Goal: Transaction & Acquisition: Purchase product/service

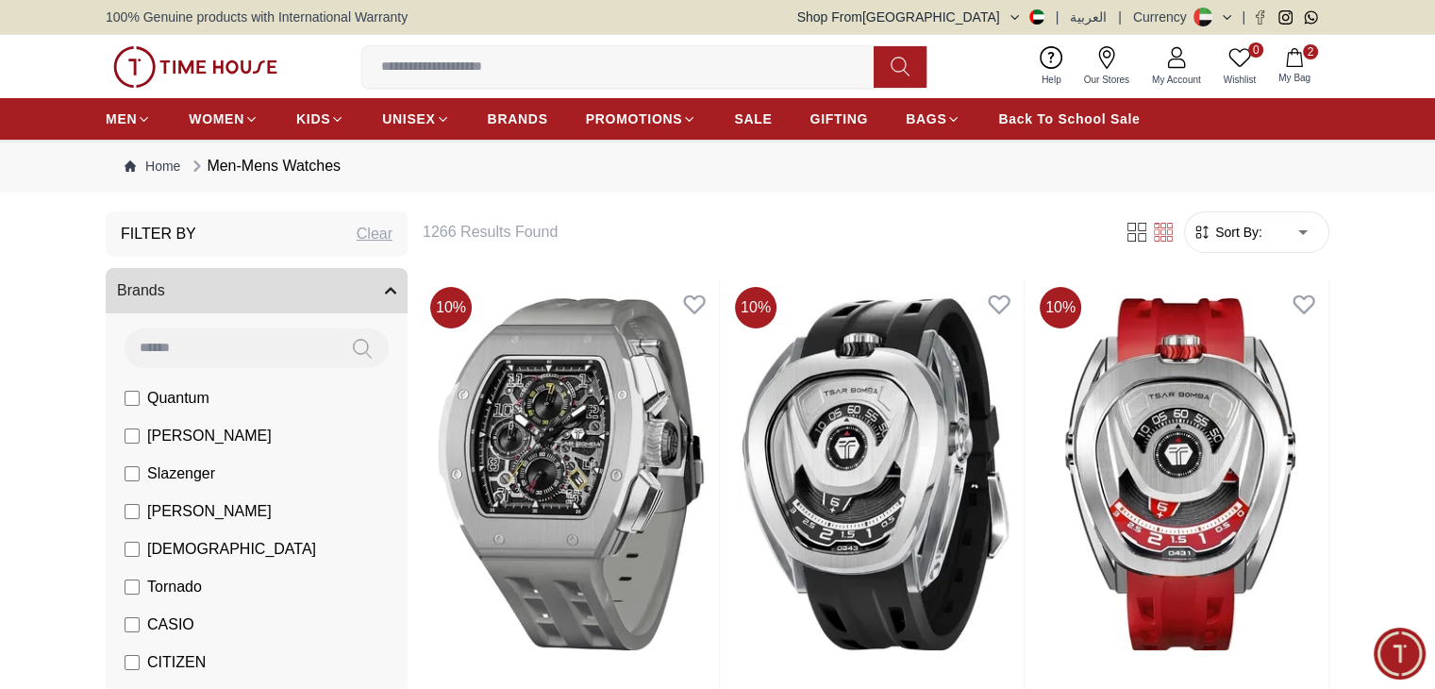
click at [507, 112] on span "BRANDS" at bounding box center [518, 118] width 60 height 19
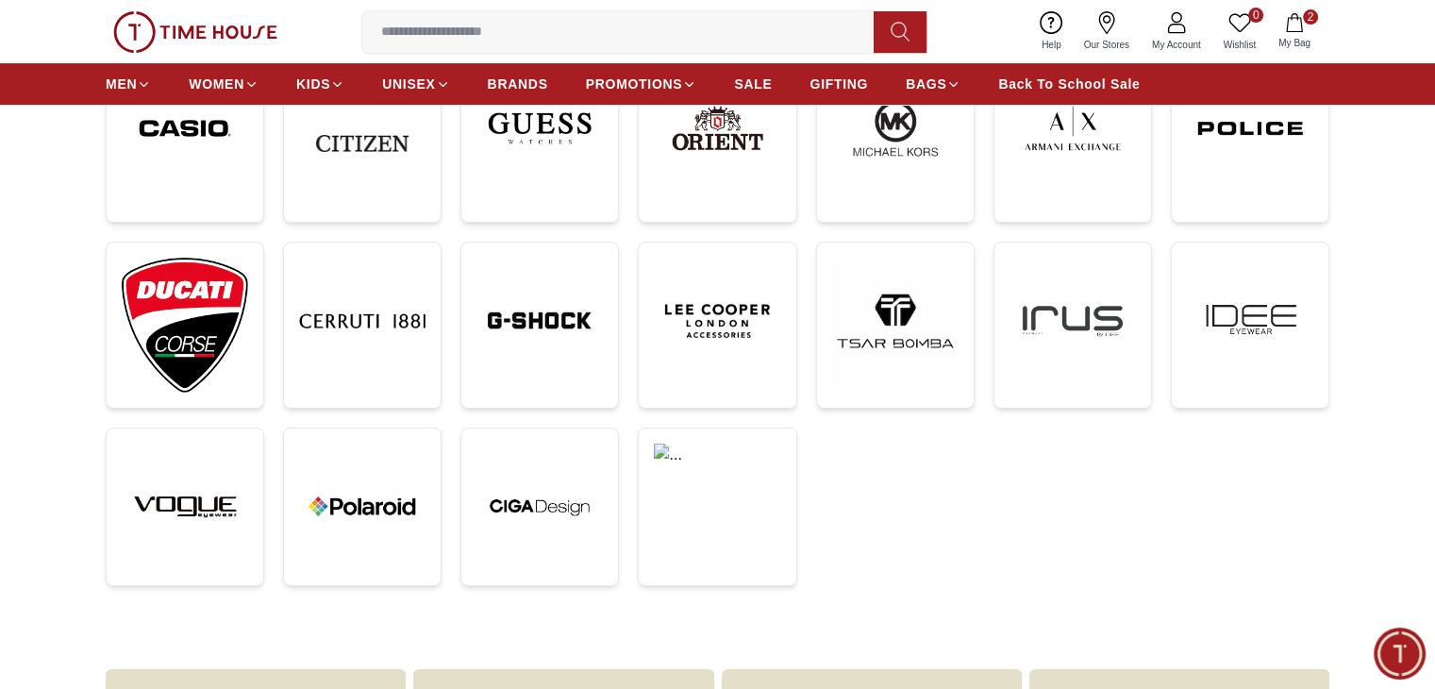
scroll to position [523, 0]
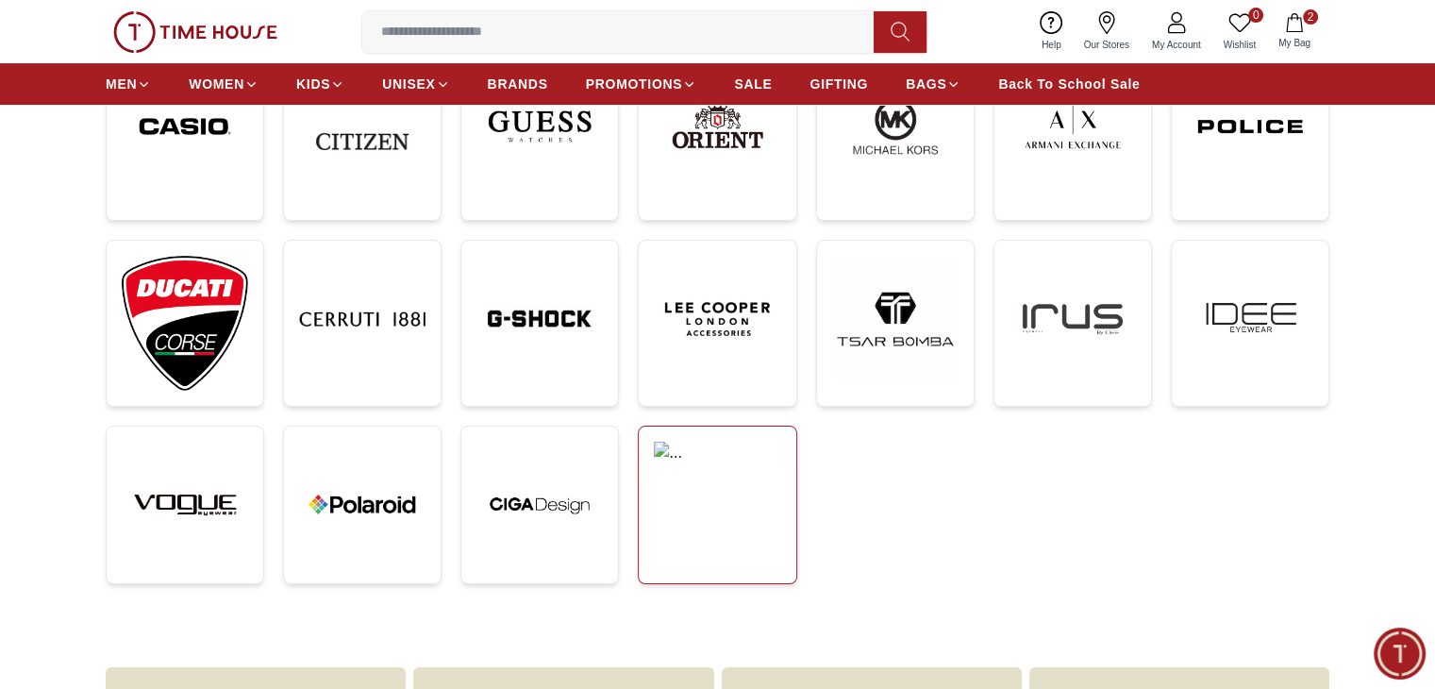
click at [671, 488] on img at bounding box center [717, 472] width 126 height 63
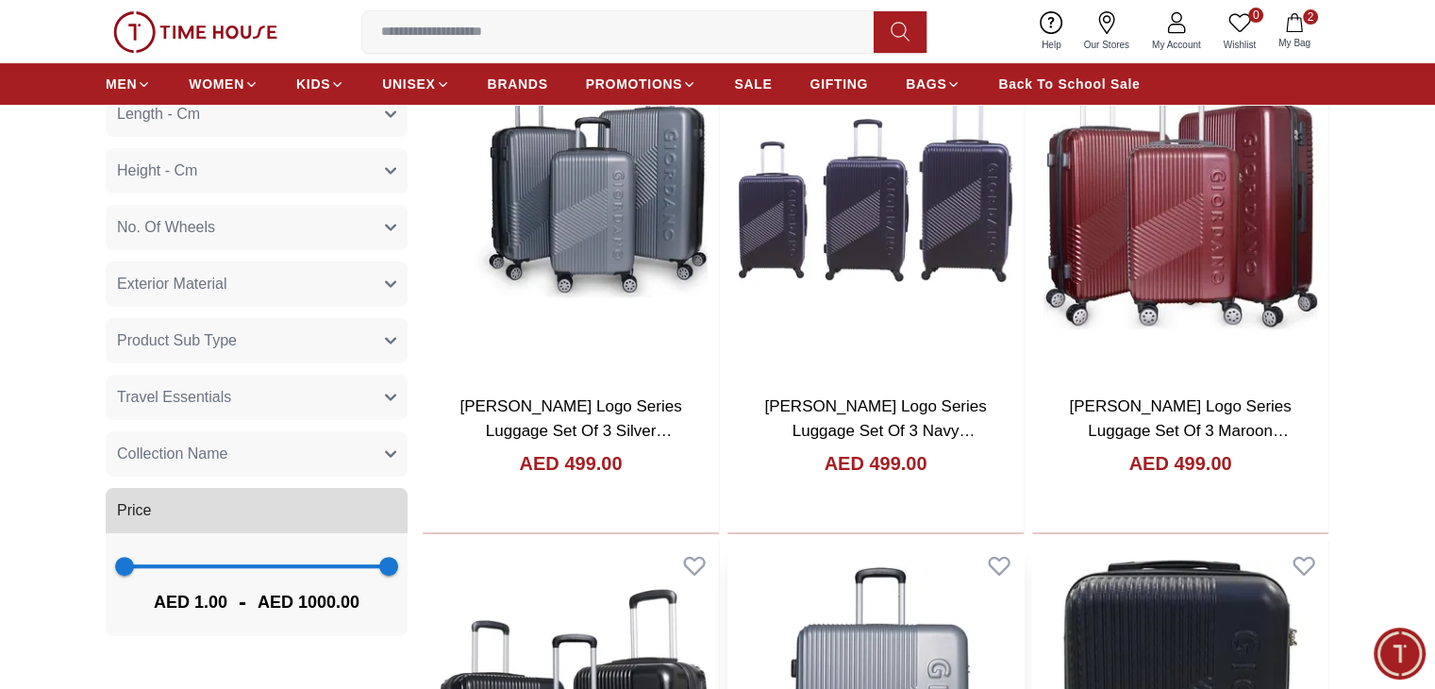
scroll to position [444, 0]
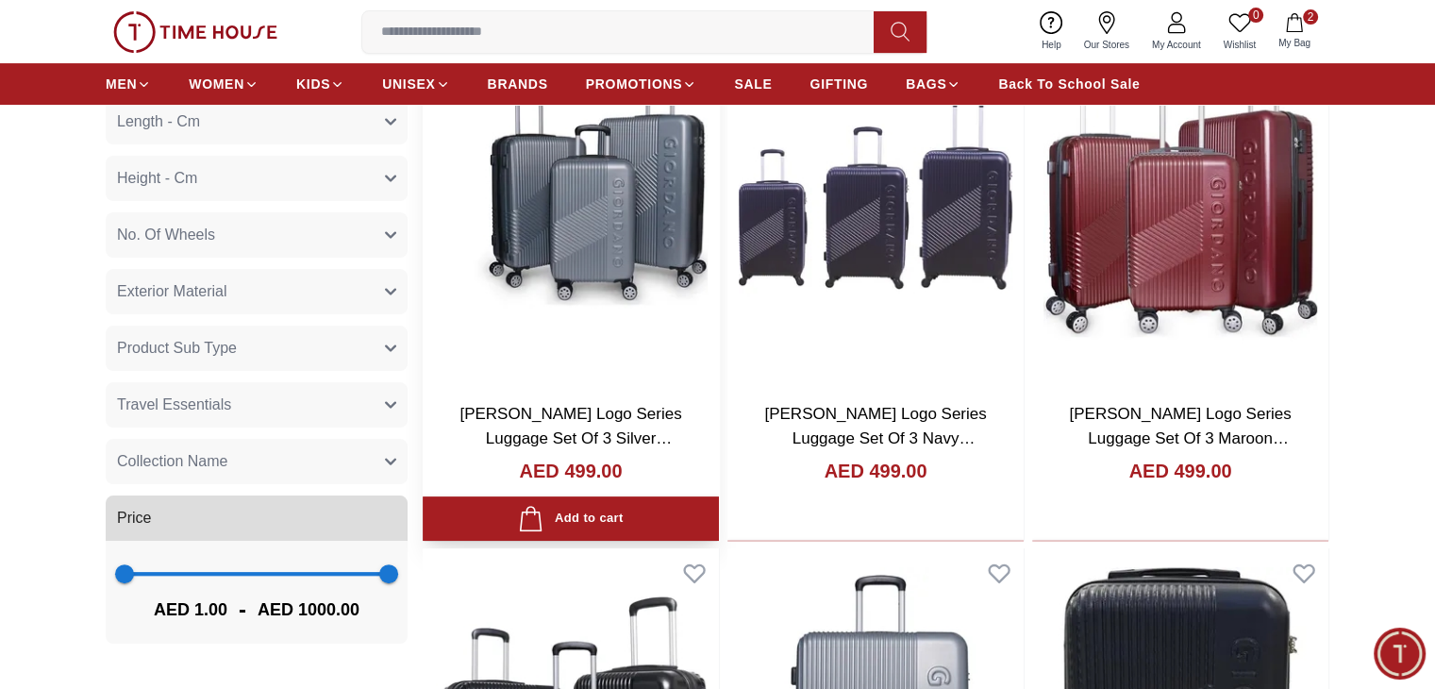
click at [525, 258] on img at bounding box center [571, 192] width 296 height 390
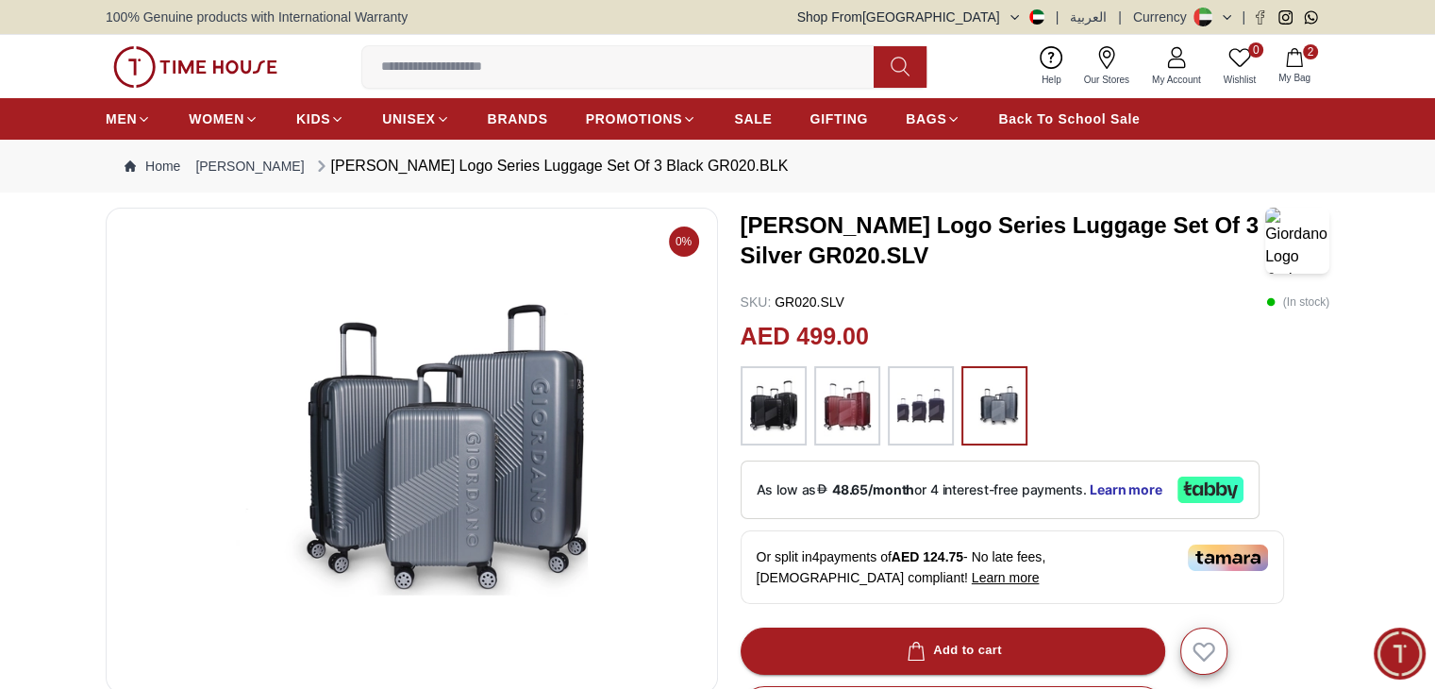
click at [191, 85] on img at bounding box center [195, 67] width 164 height 42
click at [223, 61] on img at bounding box center [195, 67] width 164 height 42
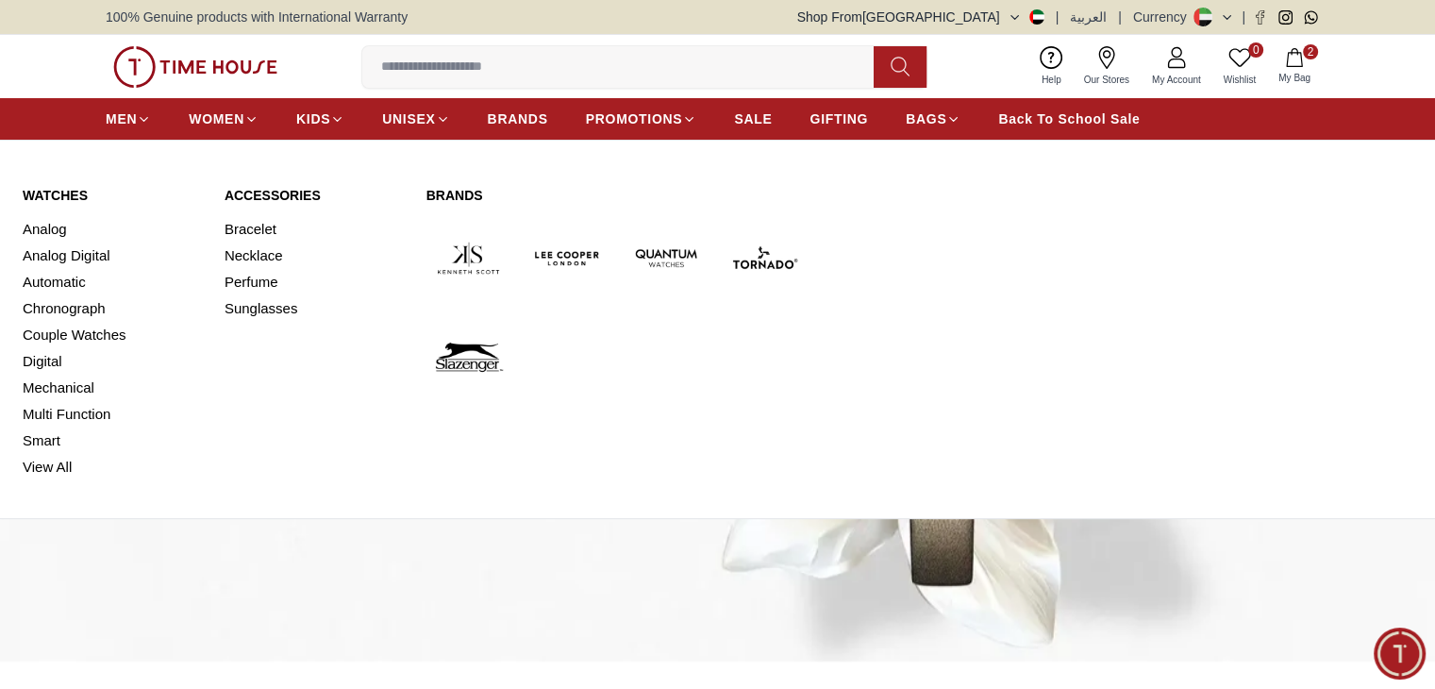
click at [72, 186] on link "Watches" at bounding box center [112, 195] width 179 height 19
